Goal: Task Accomplishment & Management: Use online tool/utility

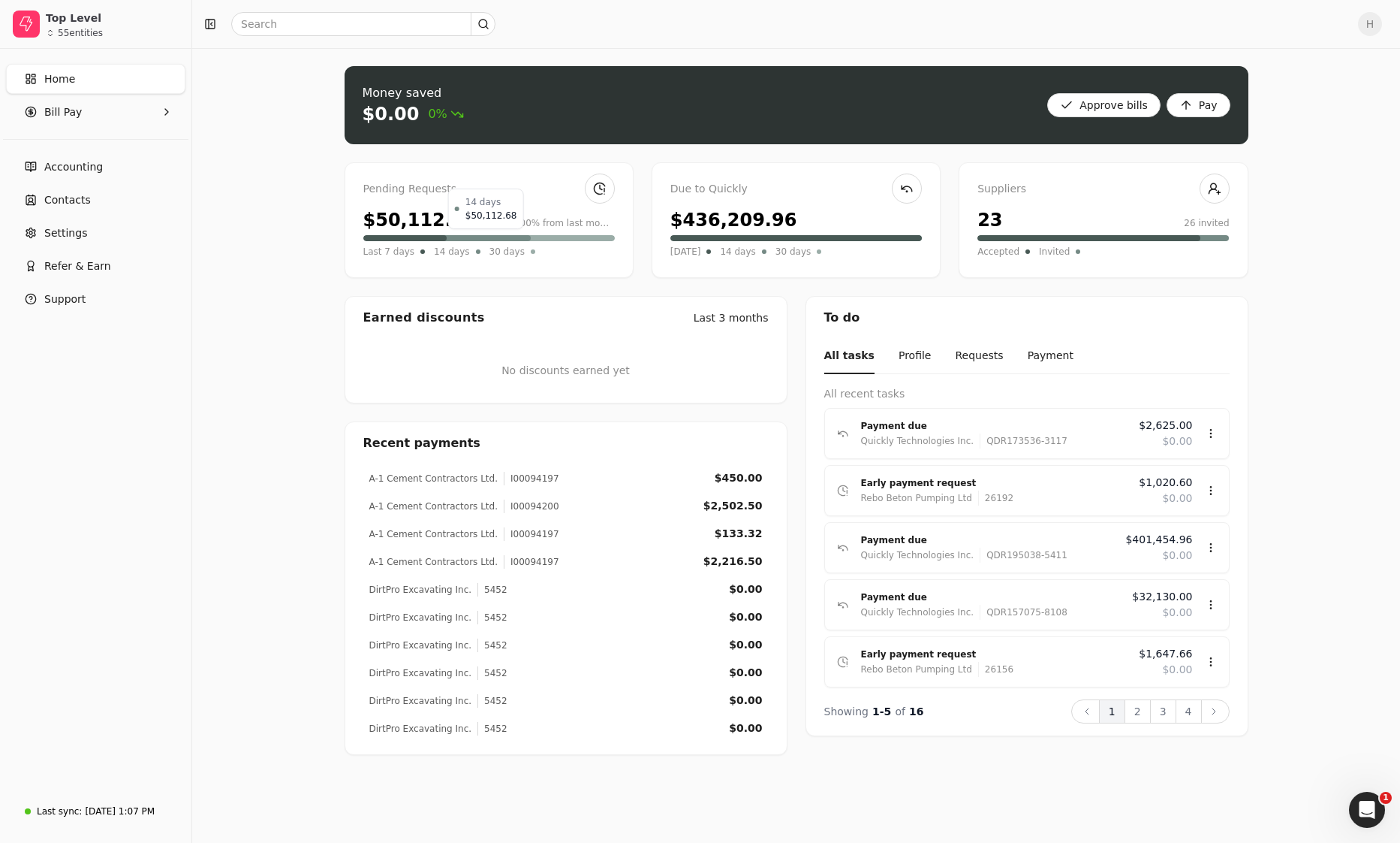
click at [505, 238] on div at bounding box center [485, 238] width 90 height 6
click at [438, 216] on div "$50,112.68" at bounding box center [420, 219] width 114 height 27
click at [58, 114] on span "Bill Pay" at bounding box center [63, 112] width 38 height 16
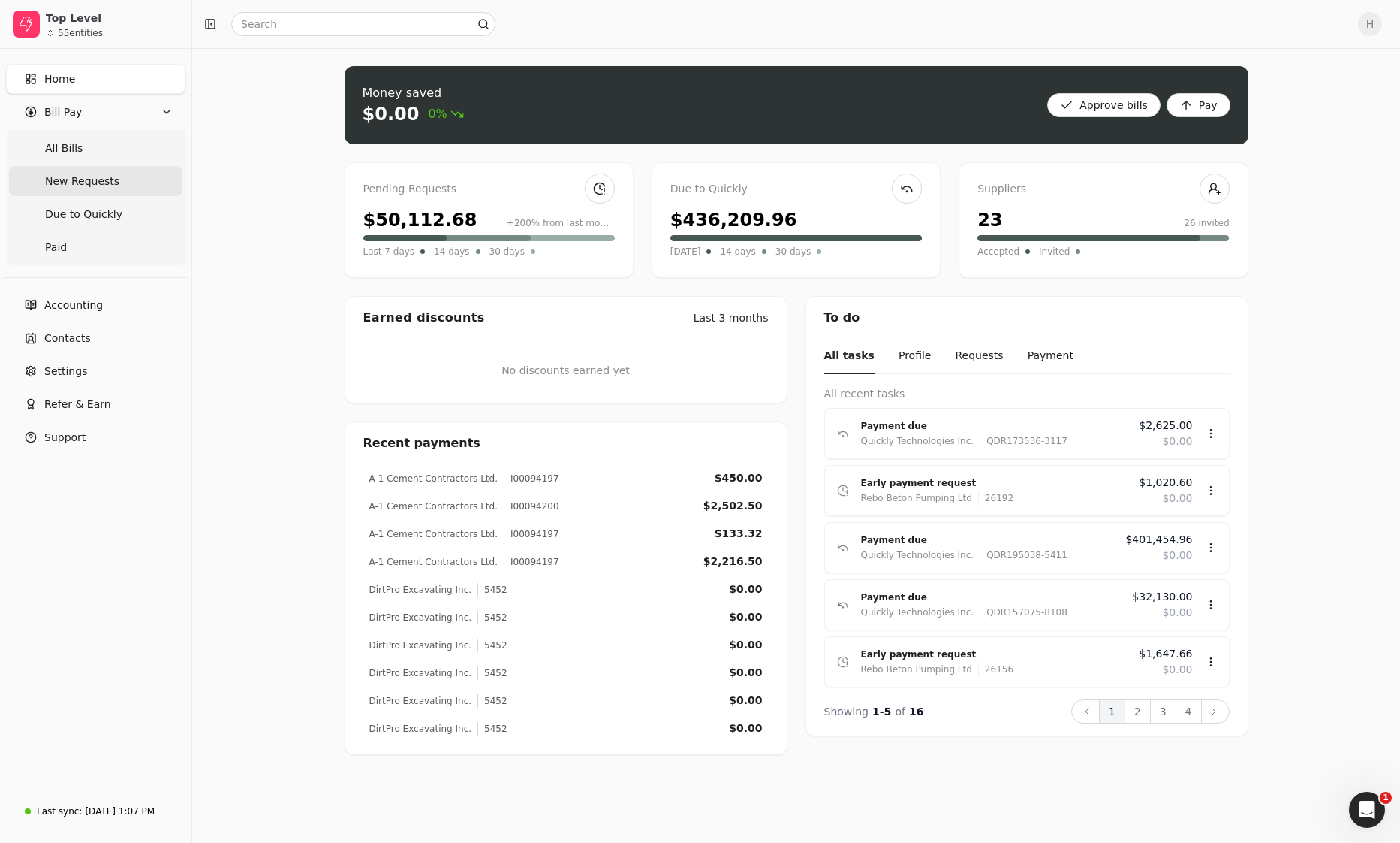
click at [63, 180] on span "New Requests" at bounding box center [82, 181] width 74 height 16
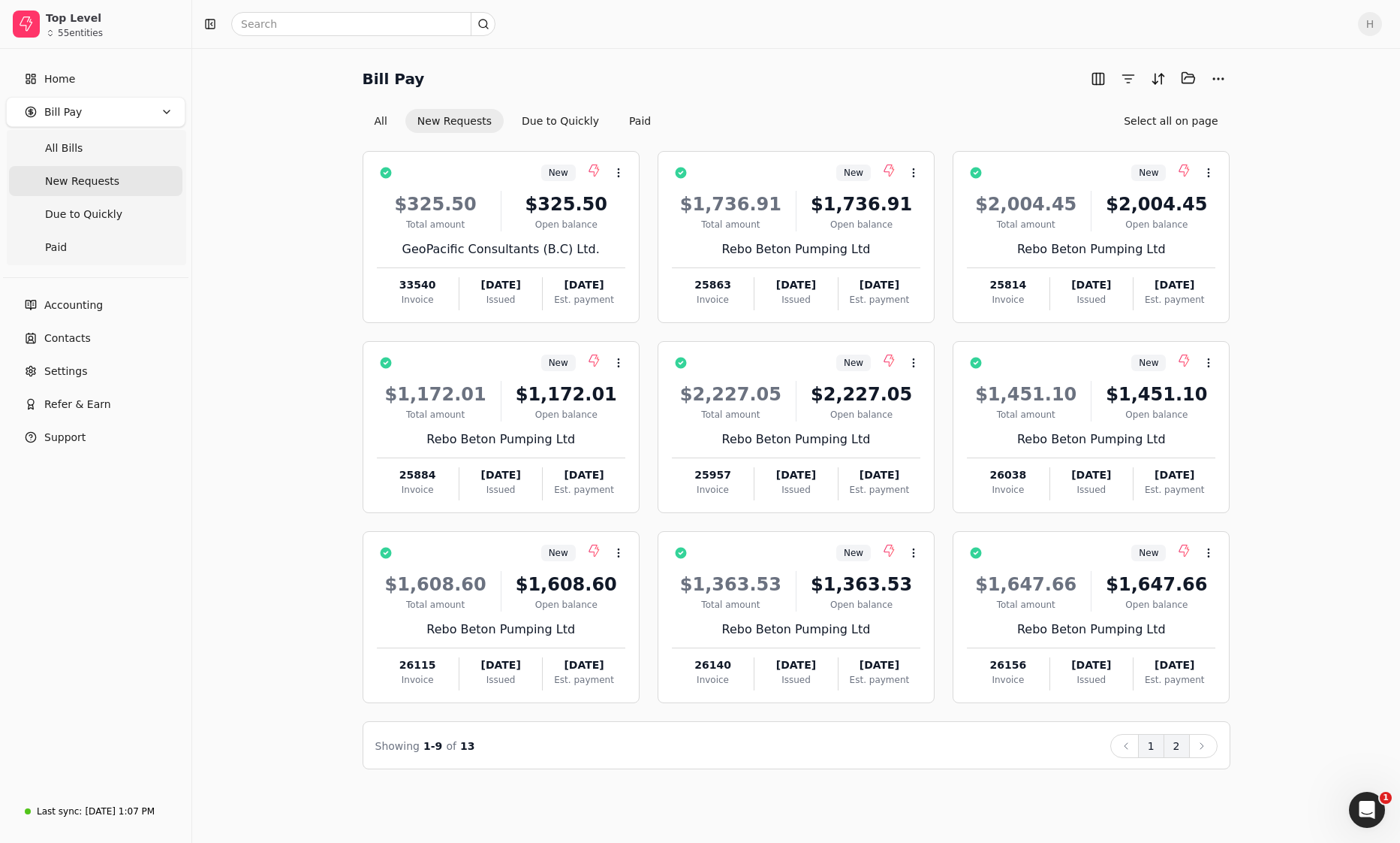
click at [902, 621] on button "2" at bounding box center [1176, 746] width 26 height 24
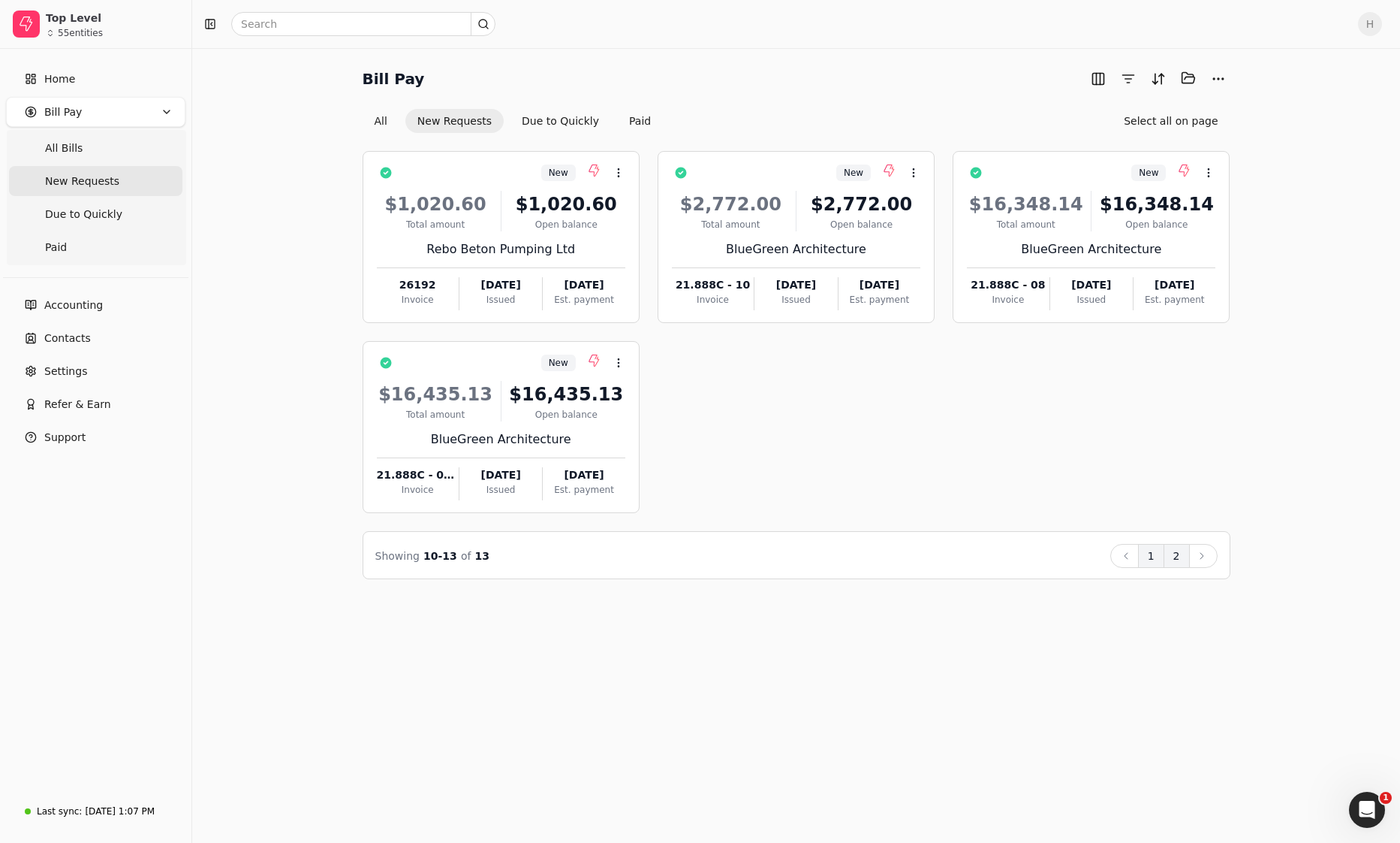
click at [902, 555] on button "1" at bounding box center [1151, 556] width 26 height 24
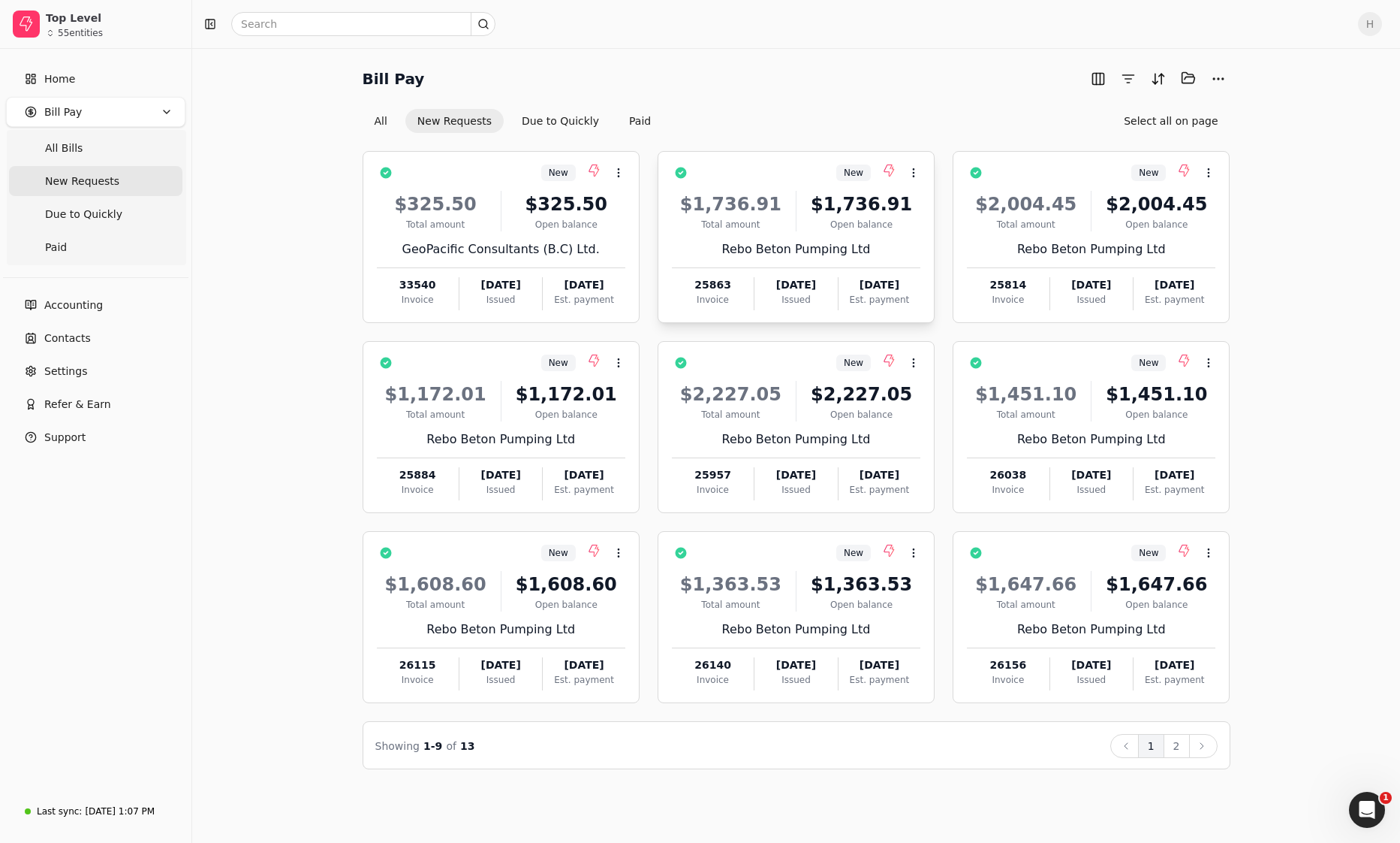
click at [743, 256] on div "Rebo Beton Pumping Ltd" at bounding box center [796, 249] width 249 height 18
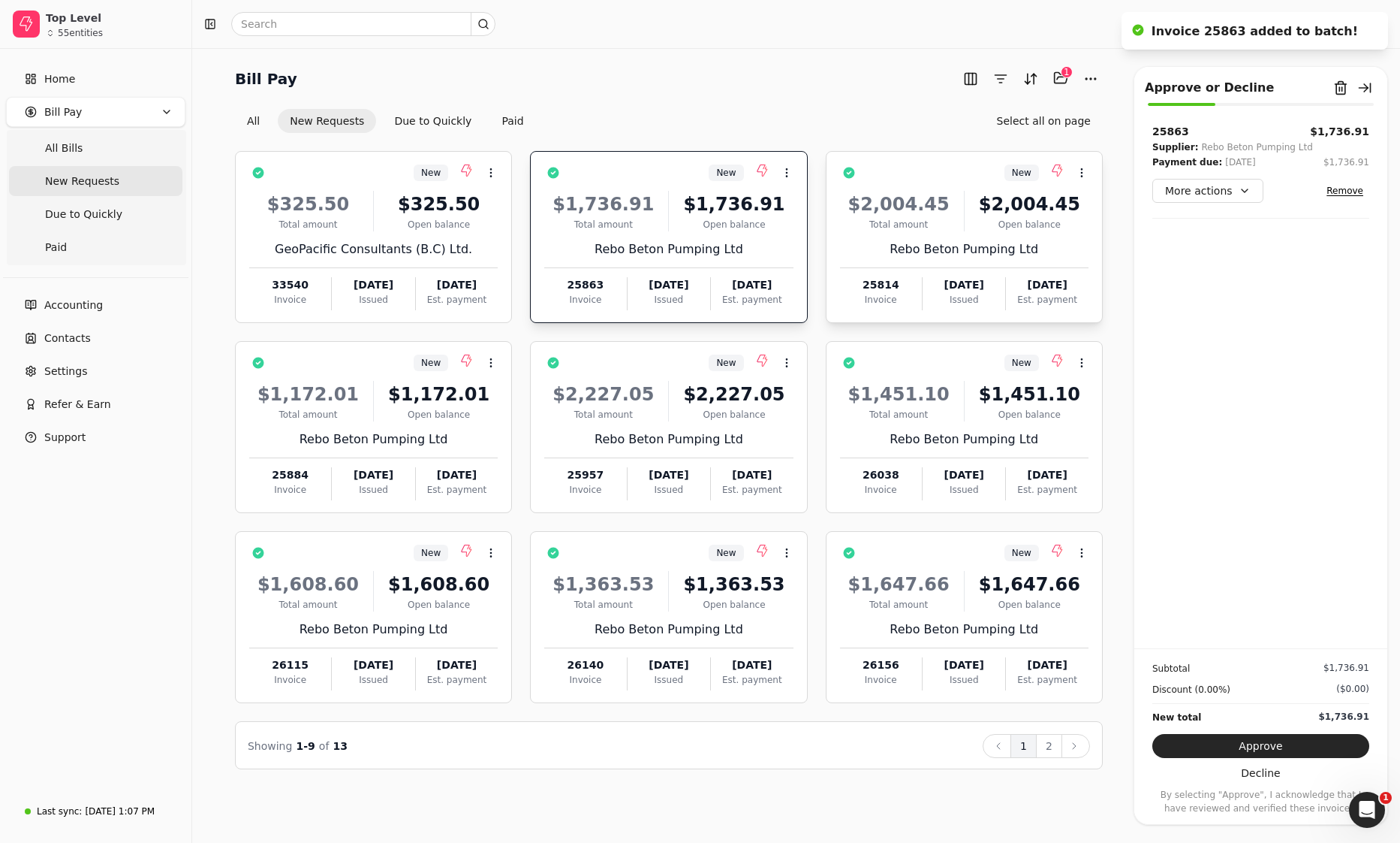
click at [902, 250] on div "Rebo Beton Pumping Ltd" at bounding box center [964, 249] width 249 height 18
click at [902, 398] on div "$1,451.10 Total amount $1,451.10 Open balance" at bounding box center [964, 401] width 249 height 41
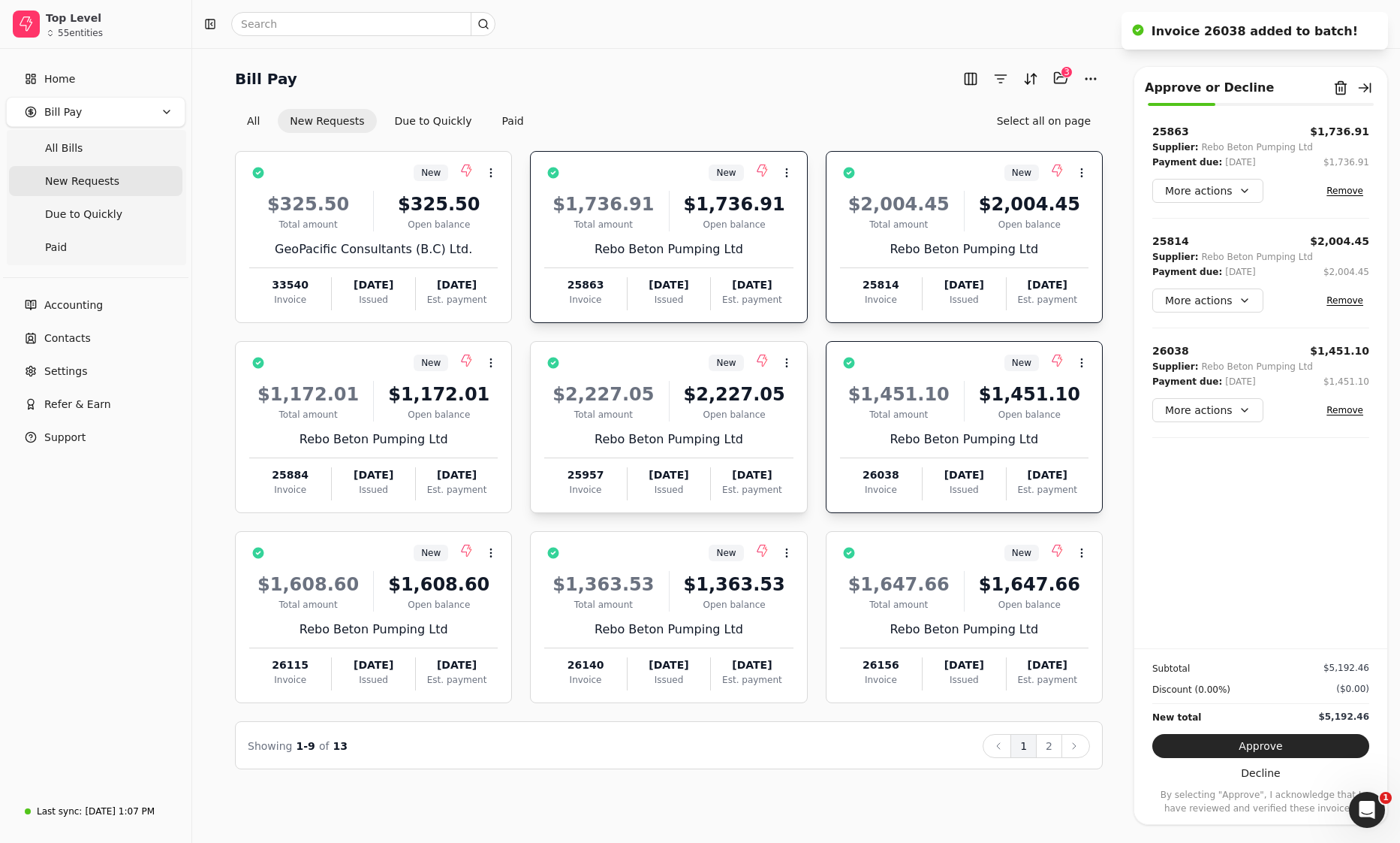
click at [742, 410] on div "Open balance" at bounding box center [735, 414] width 118 height 14
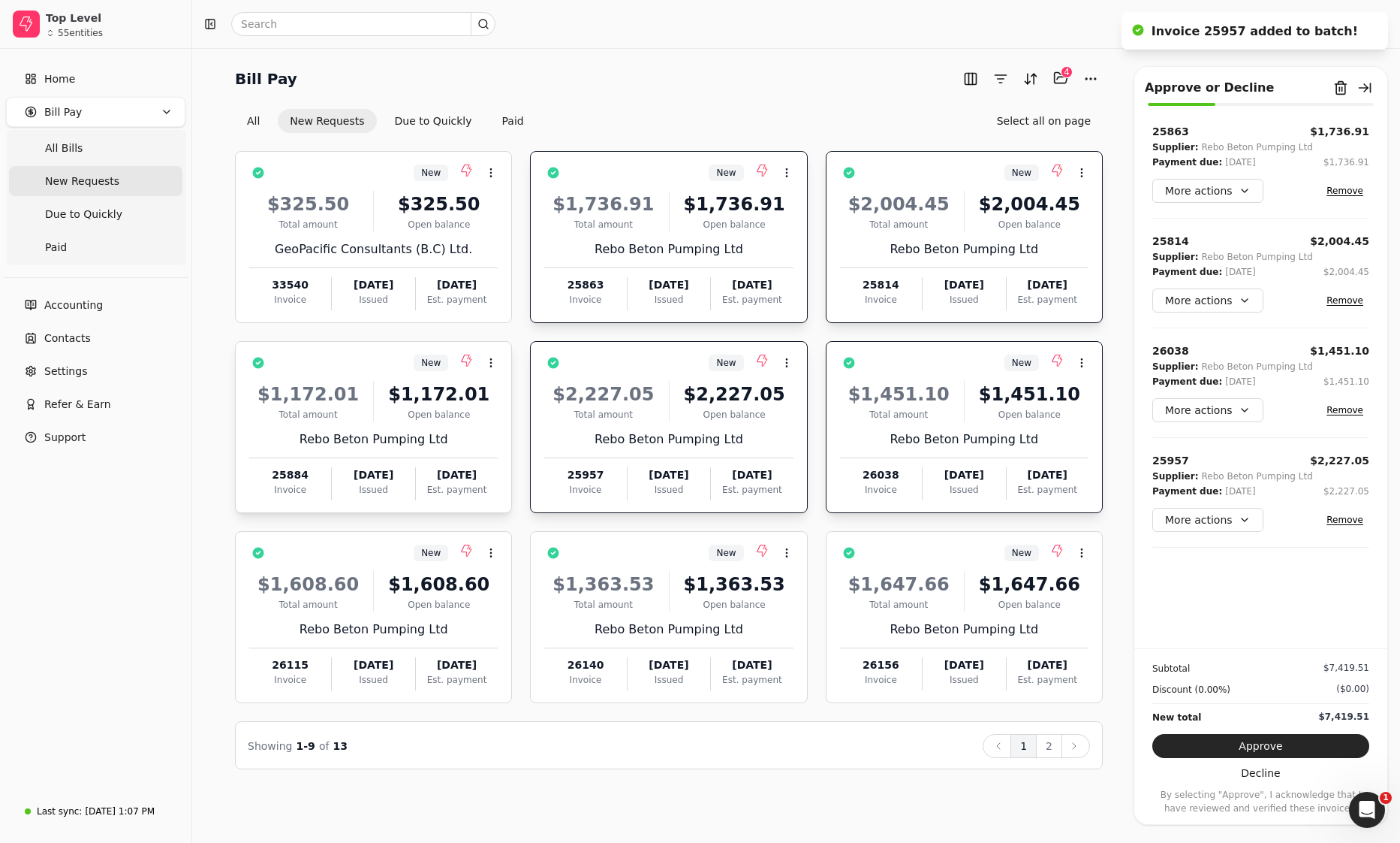
click at [450, 433] on div "Rebo Beton Pumping Ltd" at bounding box center [373, 439] width 249 height 18
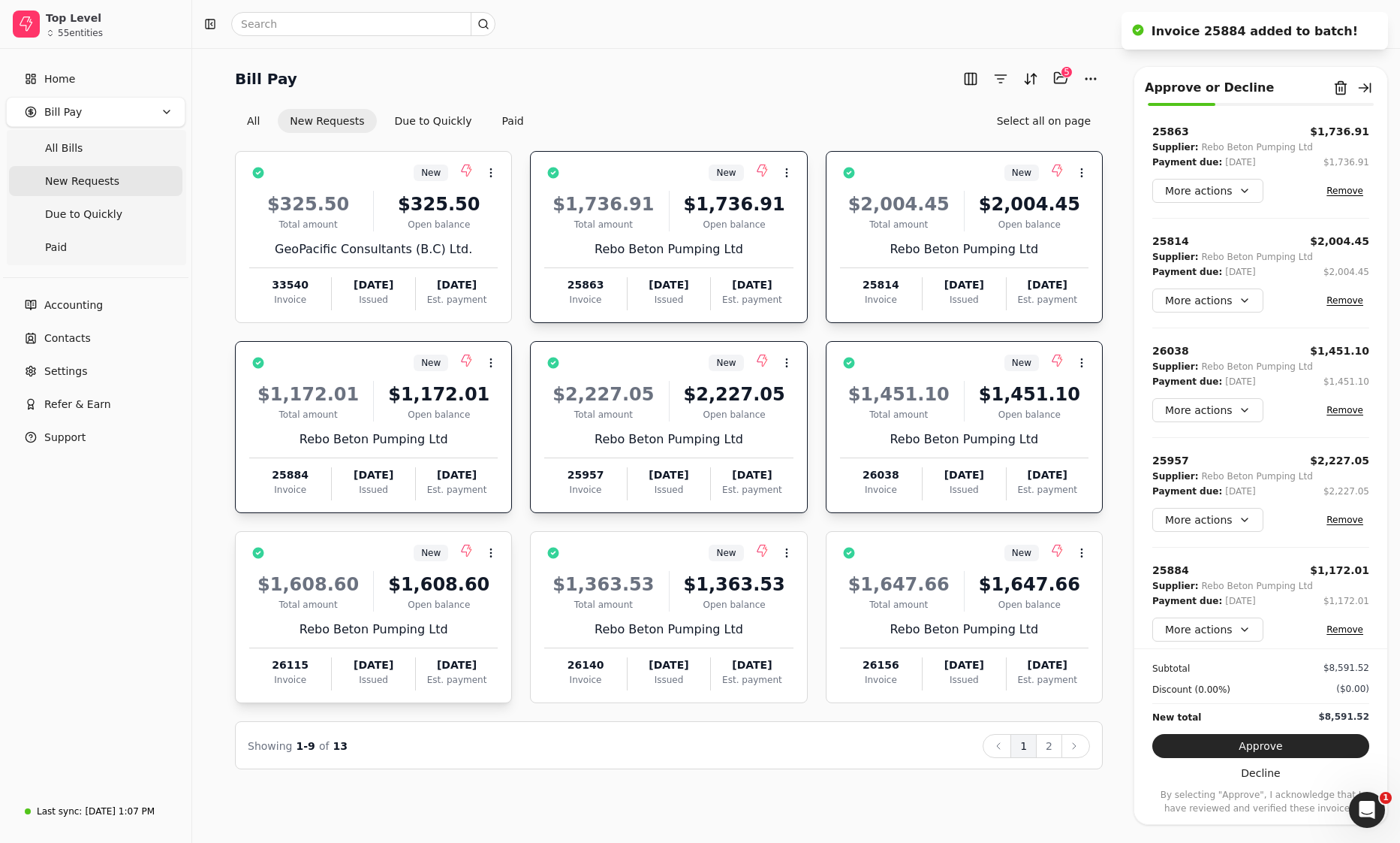
click at [424, 586] on div "$1,608.60" at bounding box center [439, 583] width 118 height 27
click at [568, 591] on div "$1,363.53" at bounding box center [603, 583] width 118 height 27
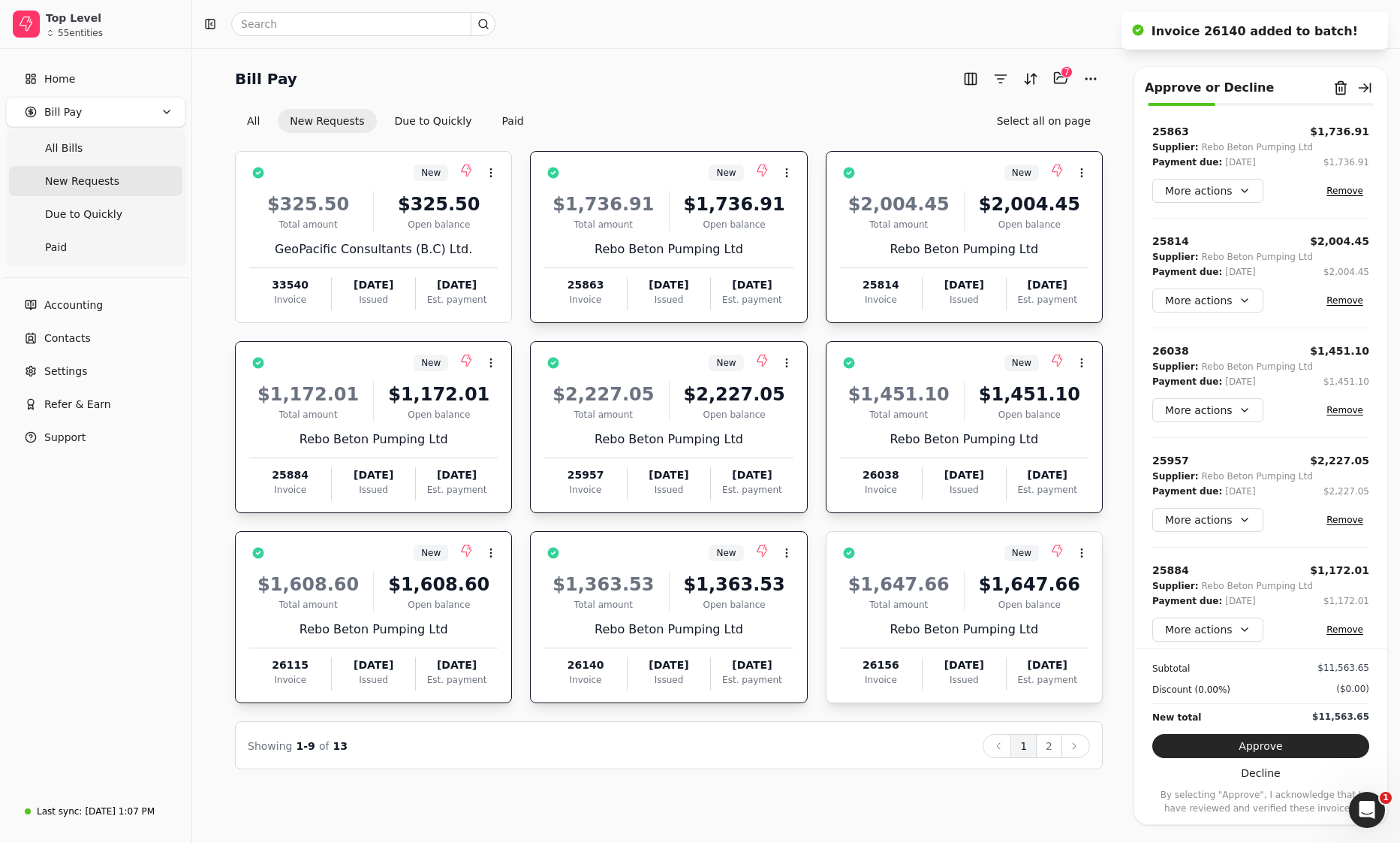
click at [881, 594] on div "$1,647.66" at bounding box center [899, 583] width 118 height 27
click at [902, 621] on div "Rebo Beton Pumping Ltd" at bounding box center [964, 629] width 249 height 18
click at [774, 610] on div "$1,363.53 Total amount $1,363.53 Open balance Rebo Beton Pumping Ltd 26140 Invo…" at bounding box center [668, 626] width 249 height 128
click at [457, 621] on div "Rebo Beton Pumping Ltd" at bounding box center [373, 629] width 249 height 18
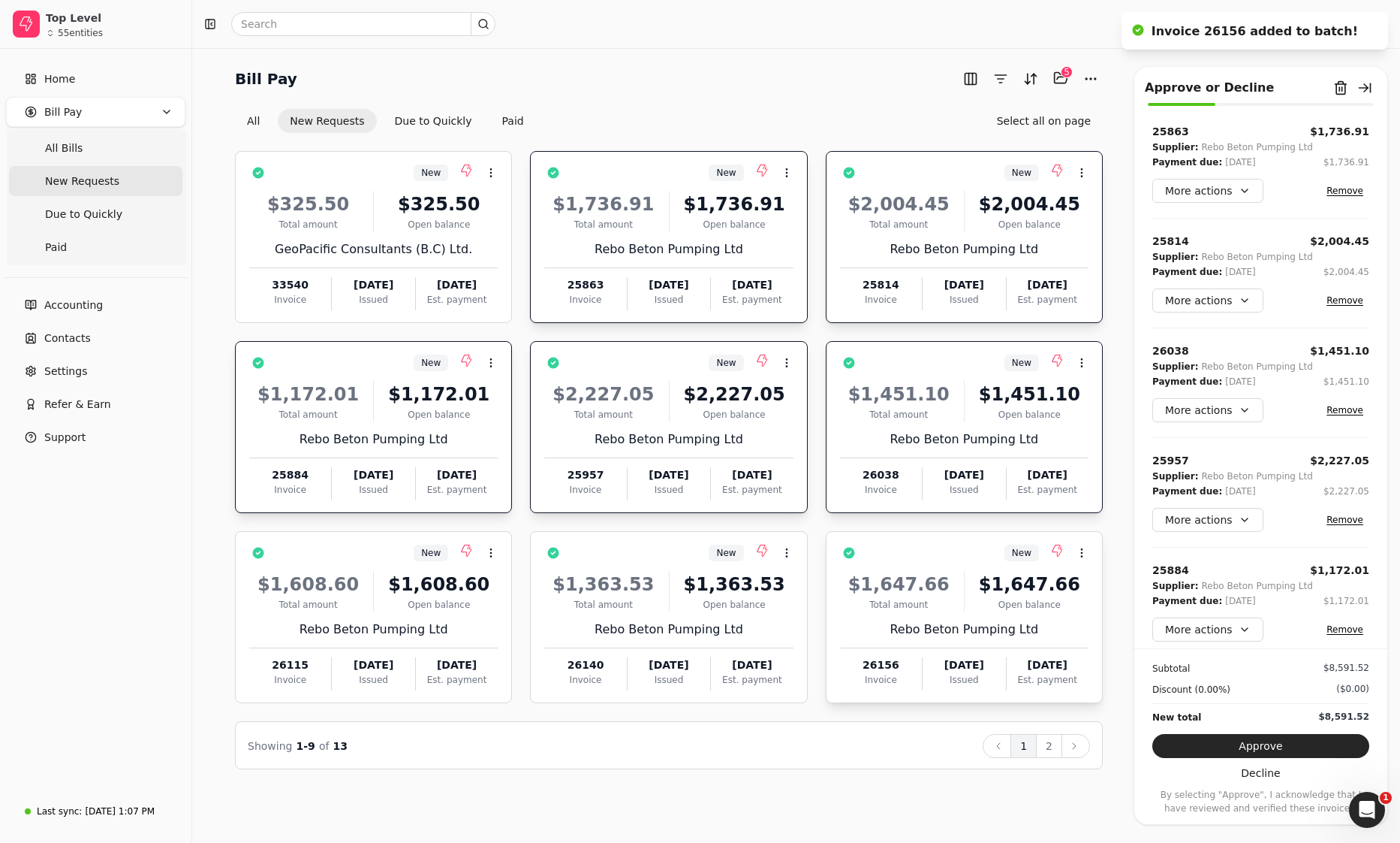
click at [898, 621] on div "26156" at bounding box center [881, 665] width 82 height 16
click at [708, 621] on div "[DATE]" at bounding box center [668, 665] width 82 height 16
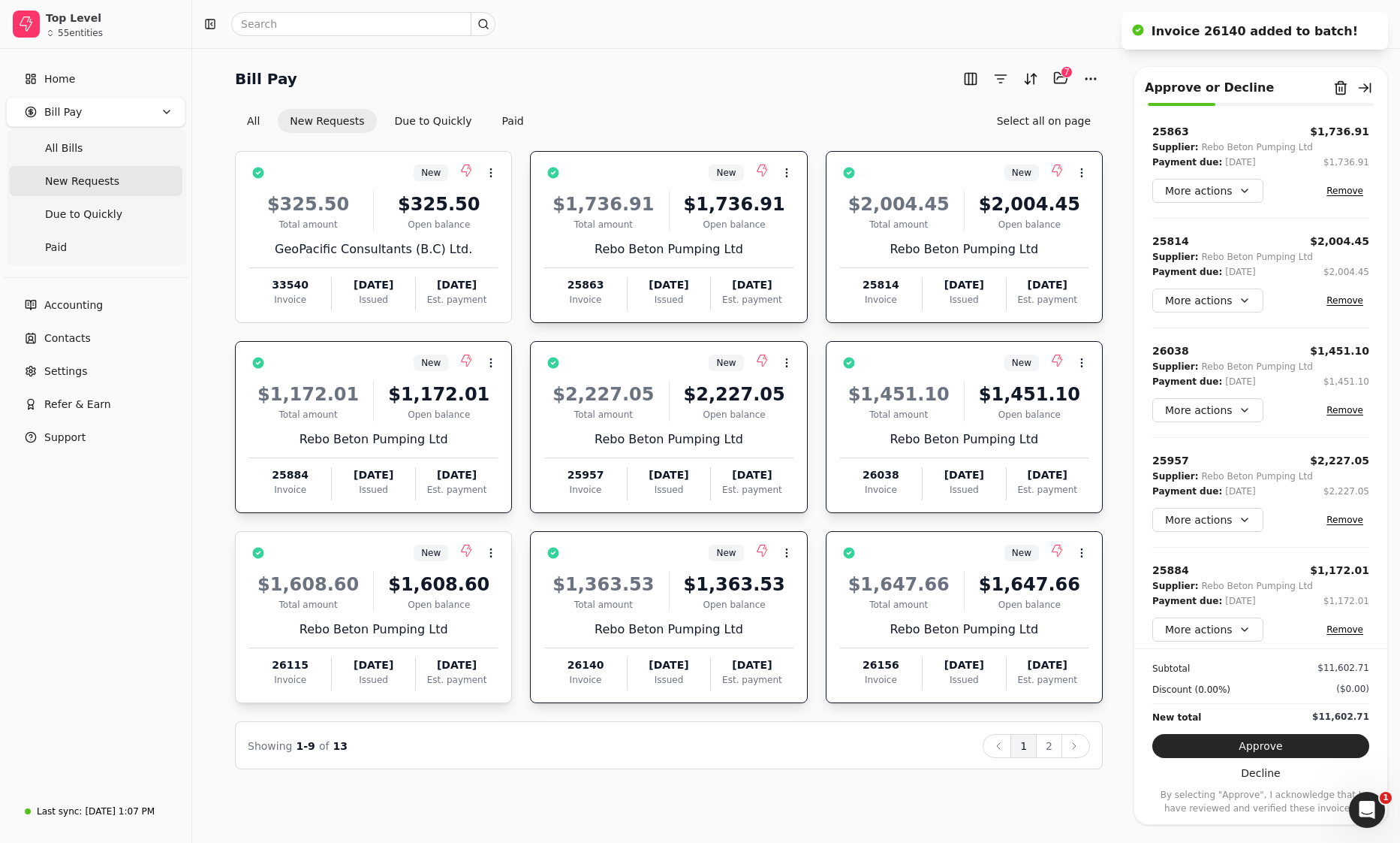
click at [486, 621] on div "[DATE]" at bounding box center [457, 665] width 82 height 16
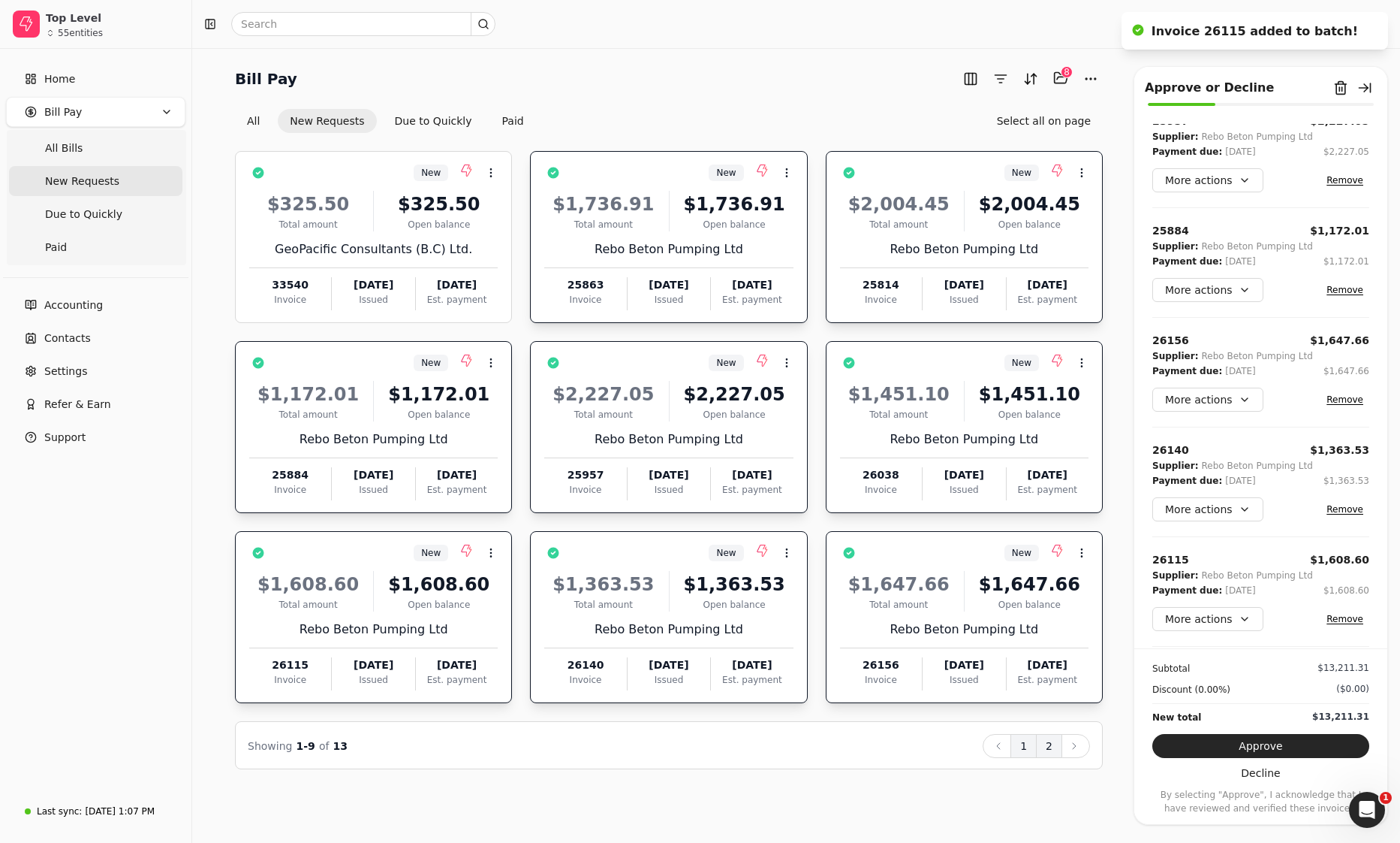
click at [902, 621] on button "2" at bounding box center [1049, 746] width 26 height 24
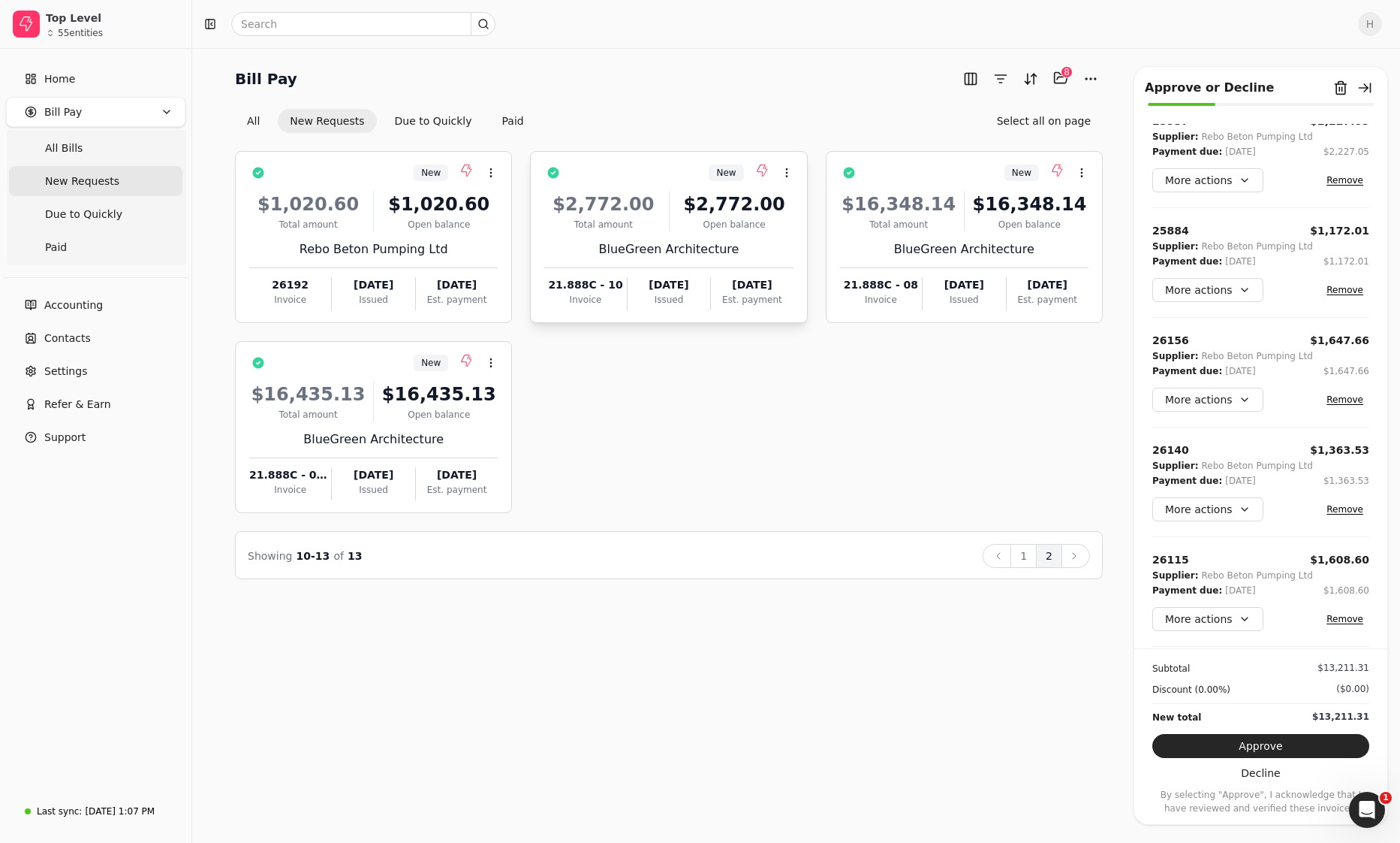
click at [751, 262] on div "$2,772.00 Total amount $2,772.00 Open balance BlueGreen Architecture 21.888C - …" at bounding box center [668, 246] width 249 height 128
click at [902, 555] on button "1" at bounding box center [1023, 556] width 26 height 24
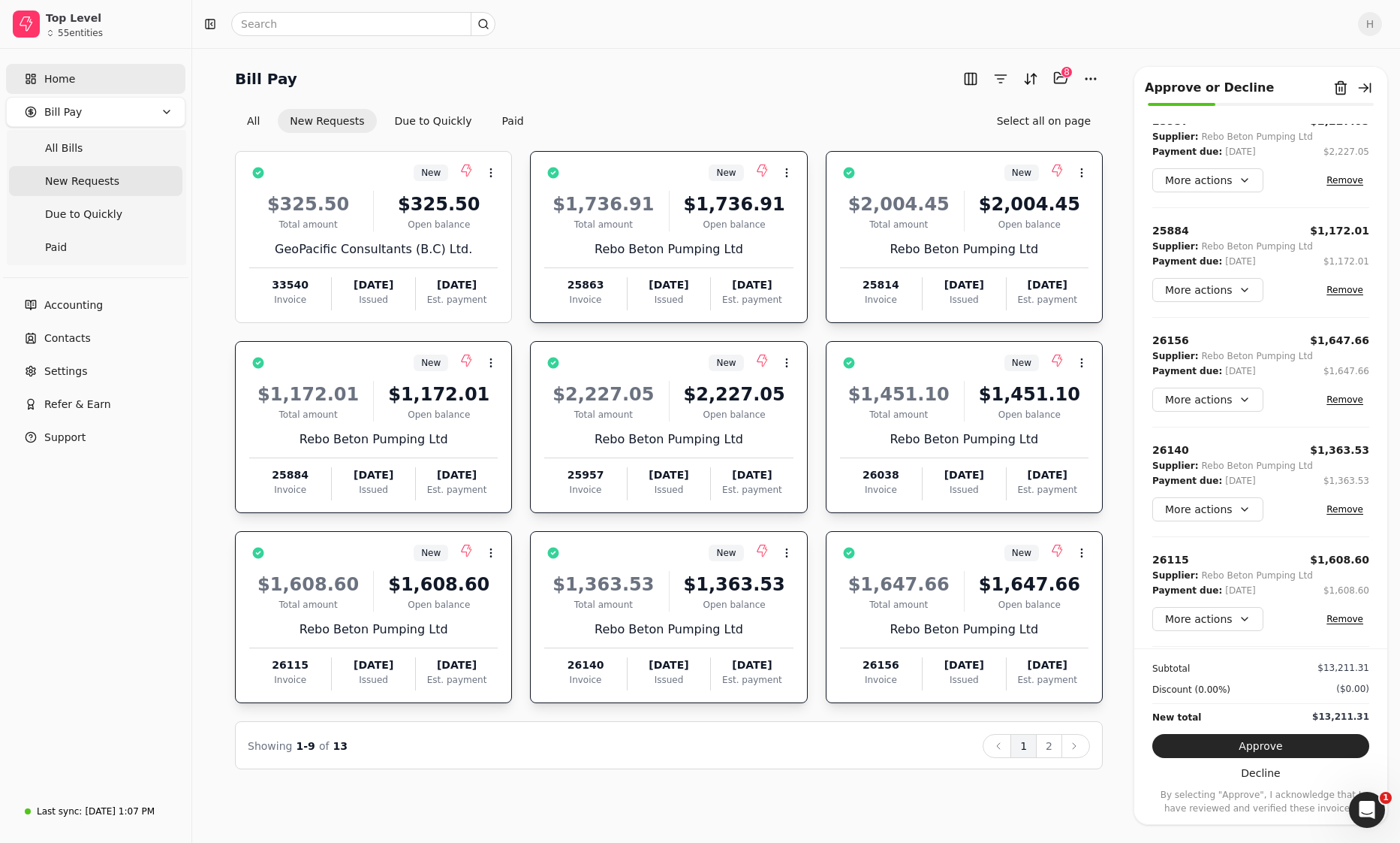
click at [52, 78] on span "Home" at bounding box center [59, 79] width 30 height 16
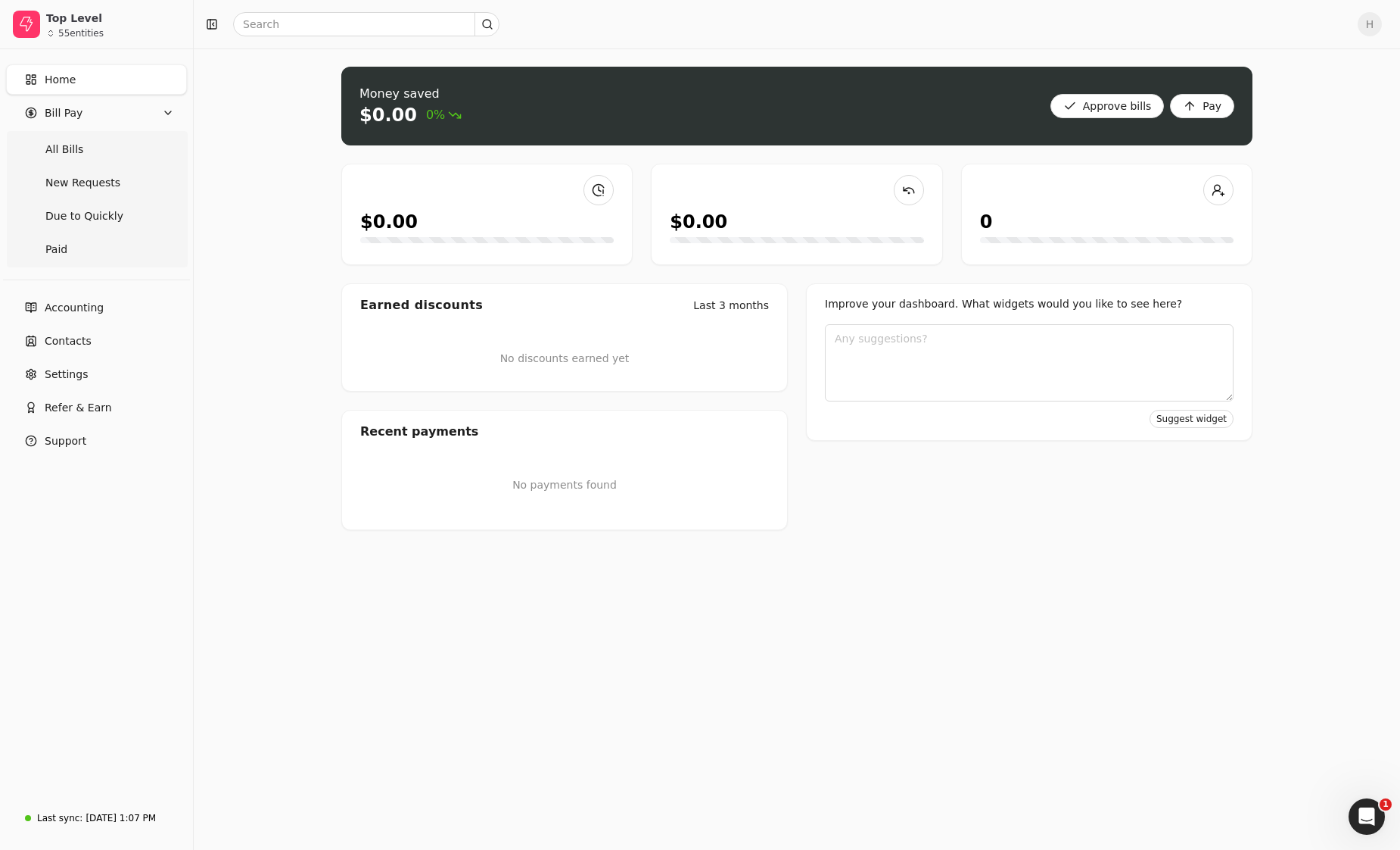
click at [909, 28] on span "H" at bounding box center [1369, 24] width 24 height 24
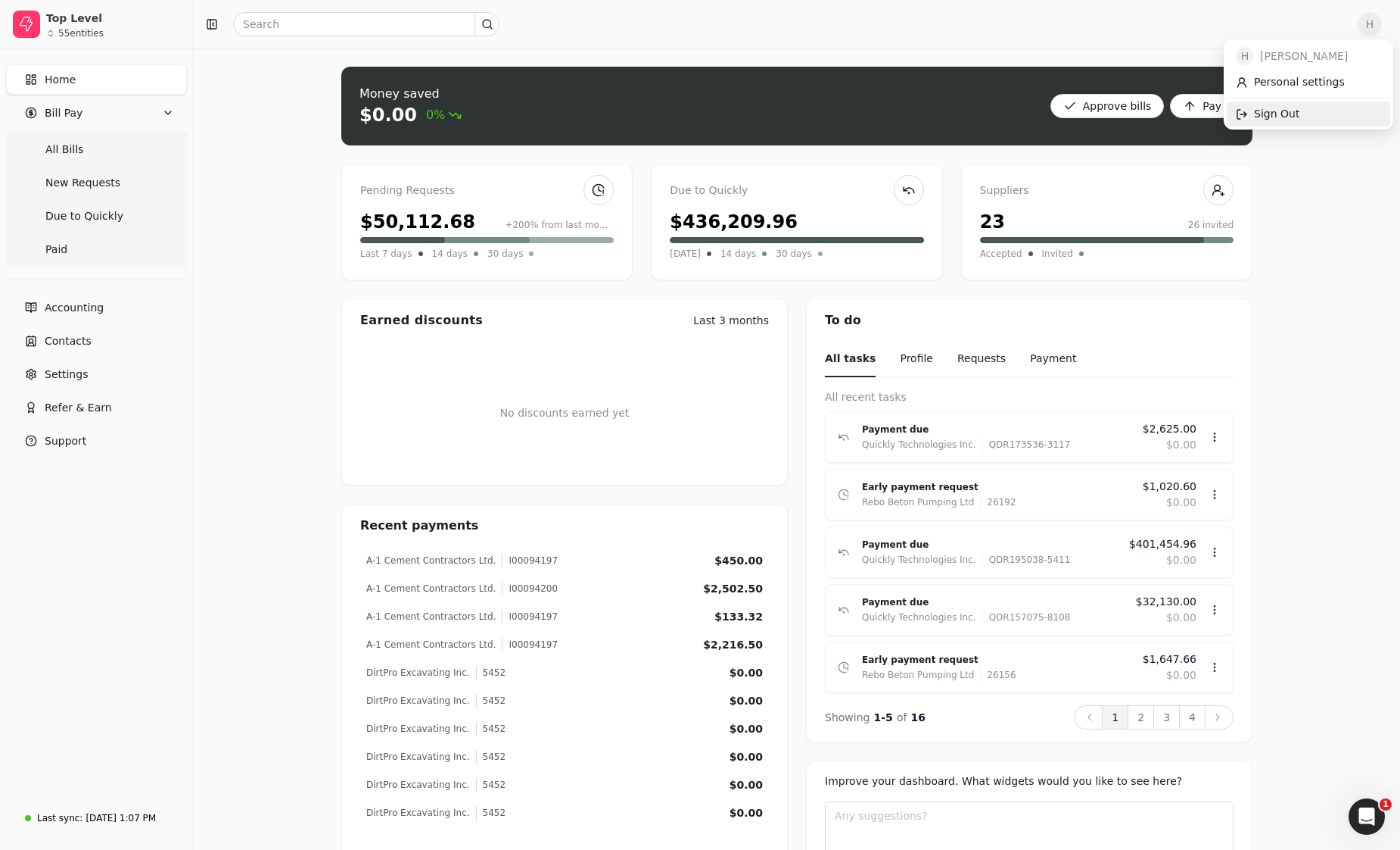
click at [909, 121] on span "Sign Out" at bounding box center [1276, 114] width 46 height 16
